Goal: Find specific page/section: Find specific page/section

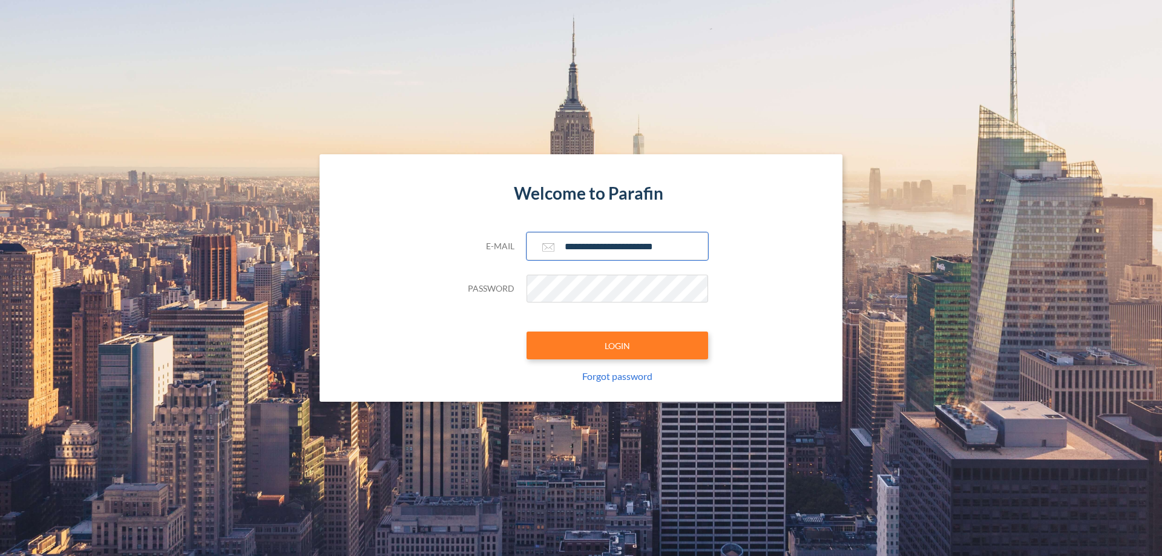
type input "**********"
click at [617, 346] on button "LOGIN" at bounding box center [618, 346] width 182 height 28
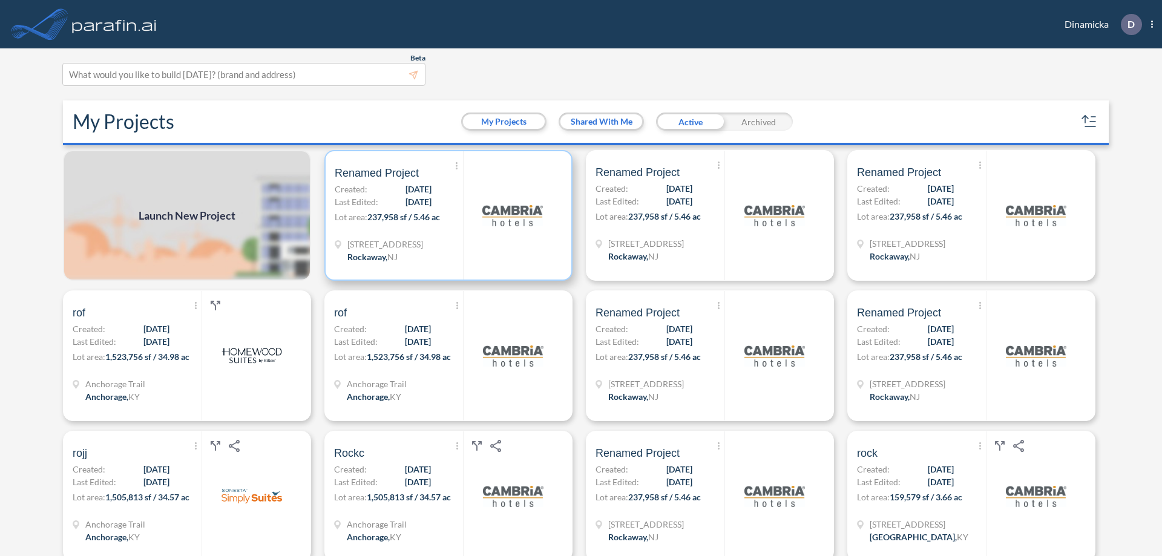
scroll to position [3, 0]
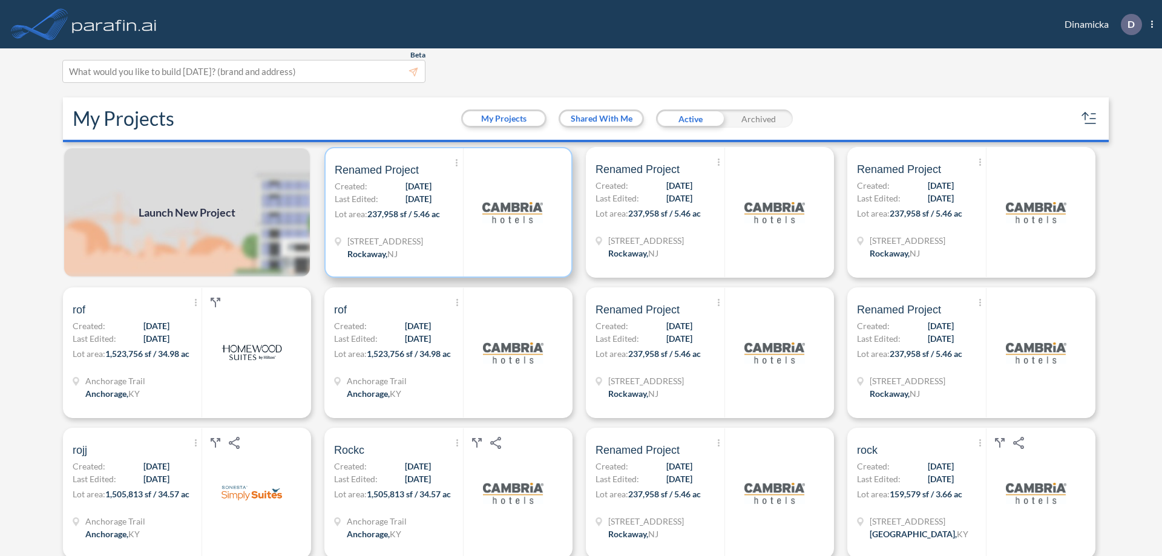
click at [446, 212] on p "Lot area: 237,958 sf / 5.46 ac" at bounding box center [399, 217] width 128 height 18
